Goal: Navigation & Orientation: Find specific page/section

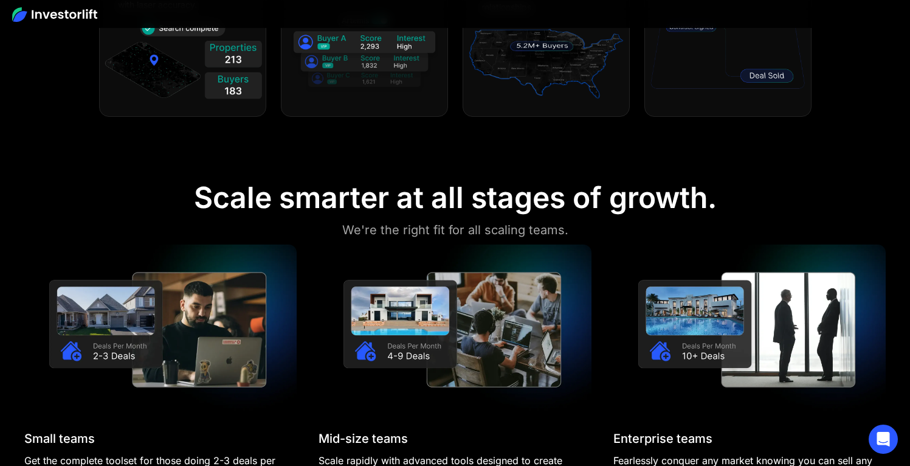
scroll to position [1041, 0]
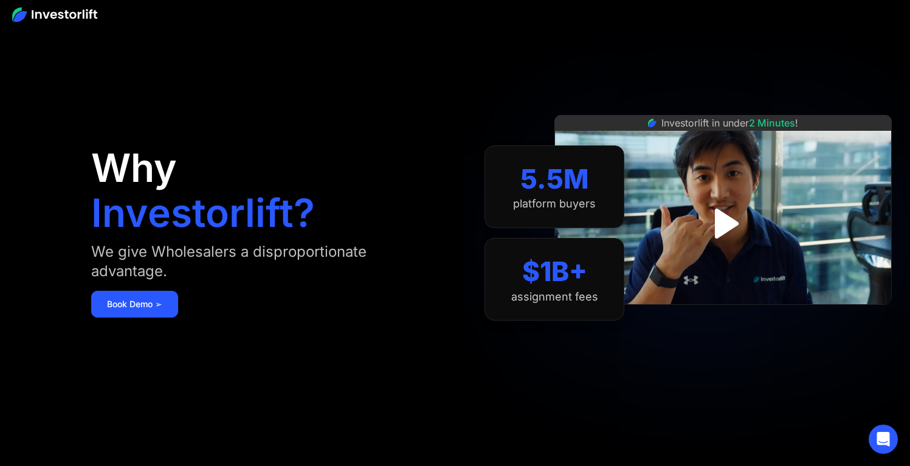
click at [50, 7] on img at bounding box center [54, 14] width 85 height 15
click at [60, 11] on img at bounding box center [54, 14] width 85 height 15
click at [62, 11] on img at bounding box center [54, 14] width 85 height 15
